Goal: Information Seeking & Learning: Learn about a topic

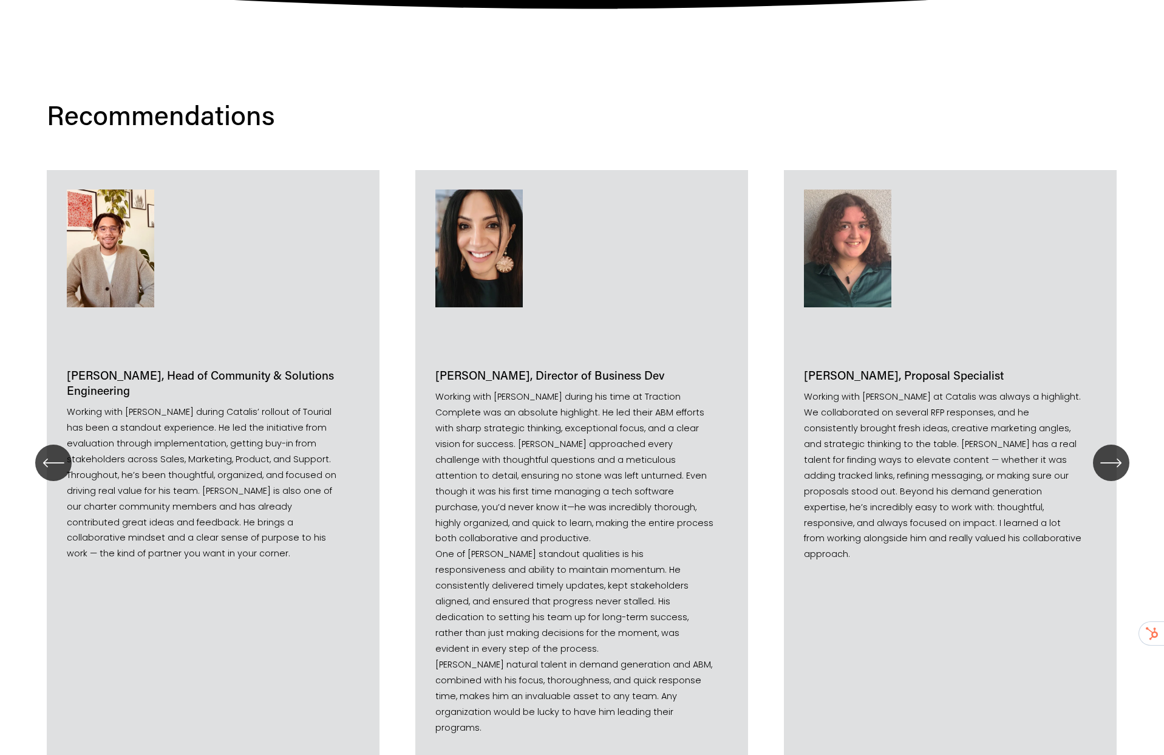
scroll to position [1545, 0]
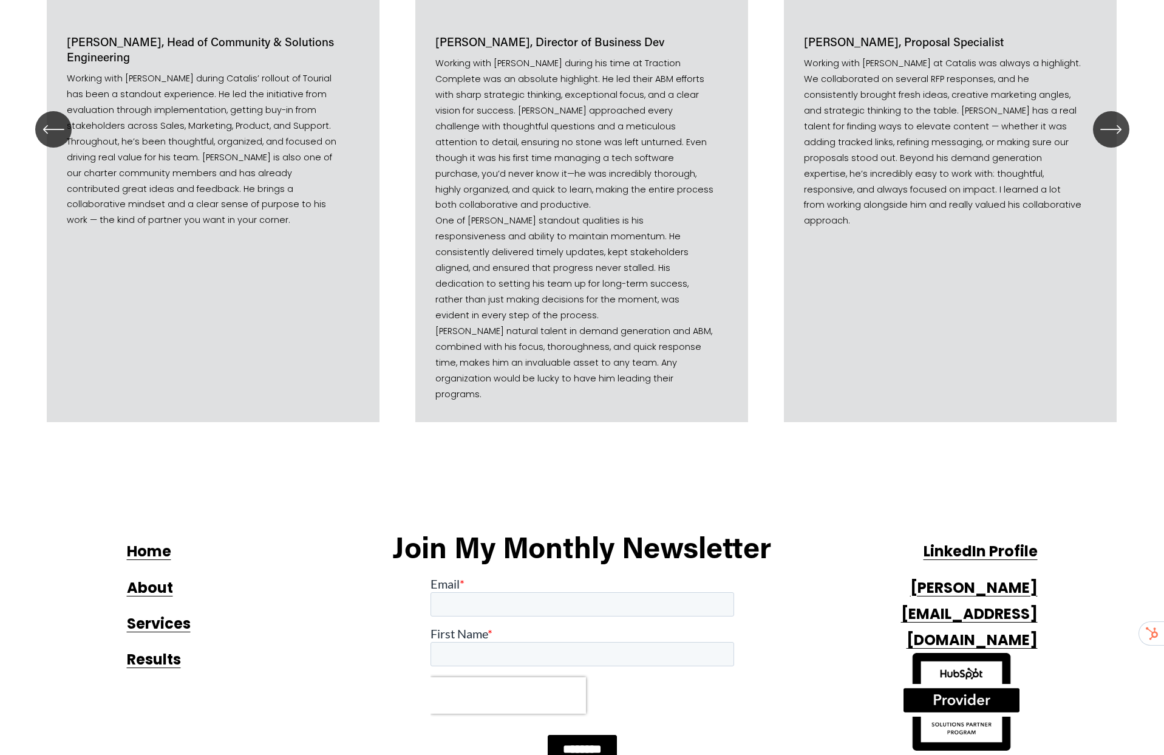
click at [156, 578] on strong "About" at bounding box center [150, 588] width 46 height 20
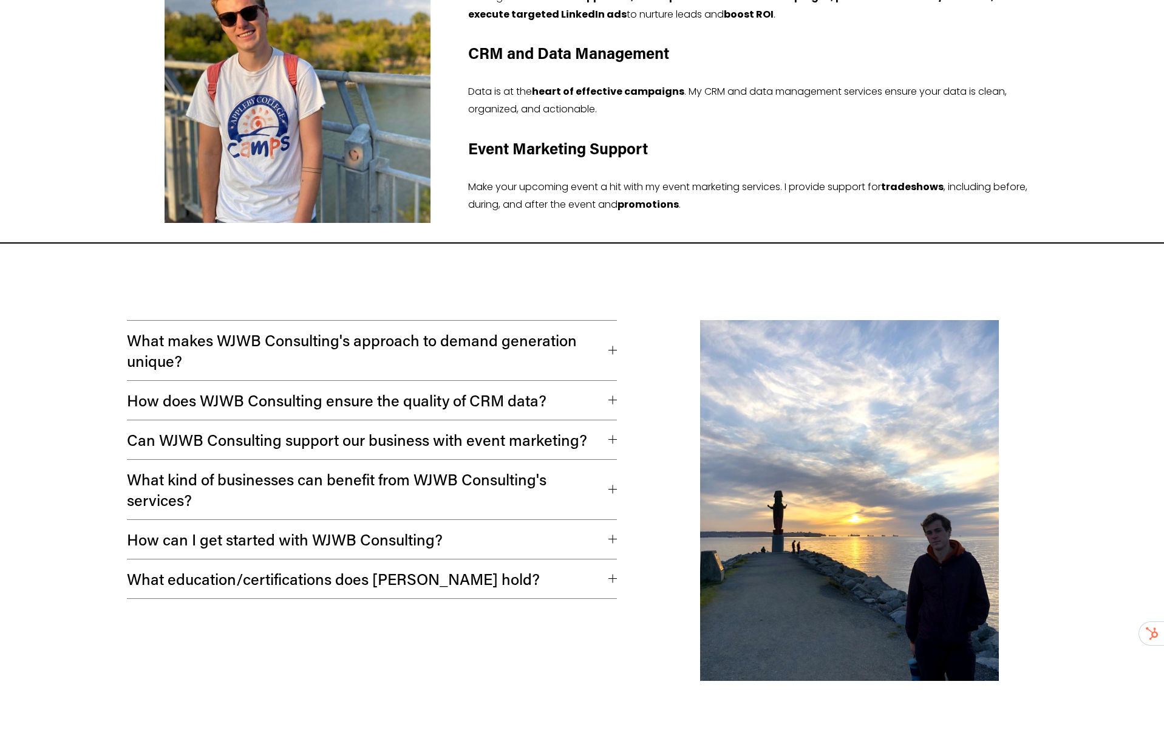
scroll to position [204, 0]
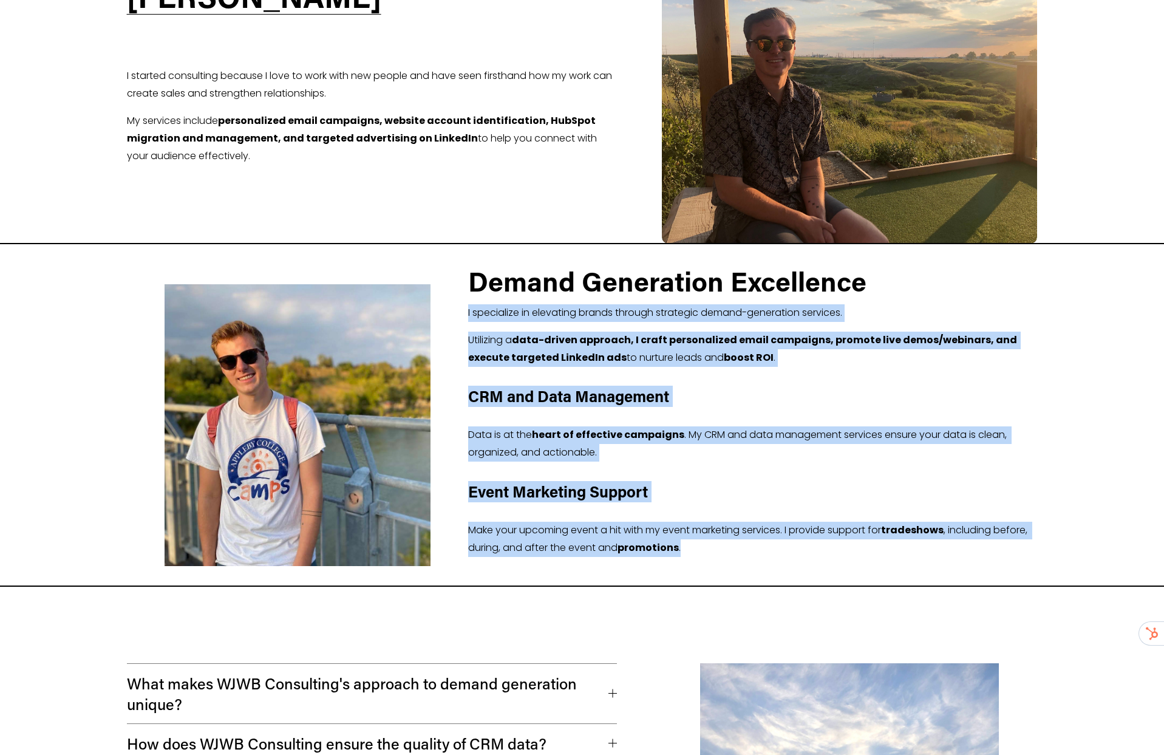
drag, startPoint x: 462, startPoint y: 321, endPoint x: 766, endPoint y: 556, distance: 384.4
click at [764, 554] on div "Demand Generation Excellence I specialize in elevating brands through strategic…" at bounding box center [582, 415] width 1164 height 342
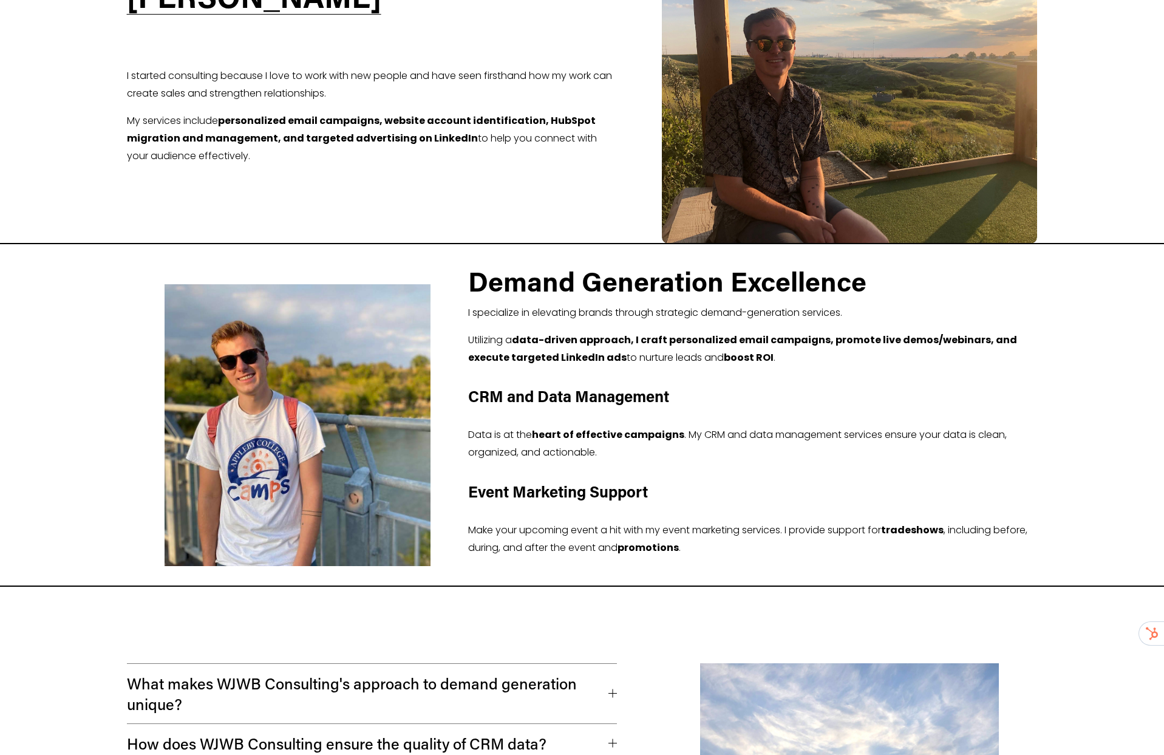
click at [768, 561] on div "I specialize in elevating brands through strategic demand-generation services. …" at bounding box center [753, 435] width 570 height 262
